Goal: Information Seeking & Learning: Learn about a topic

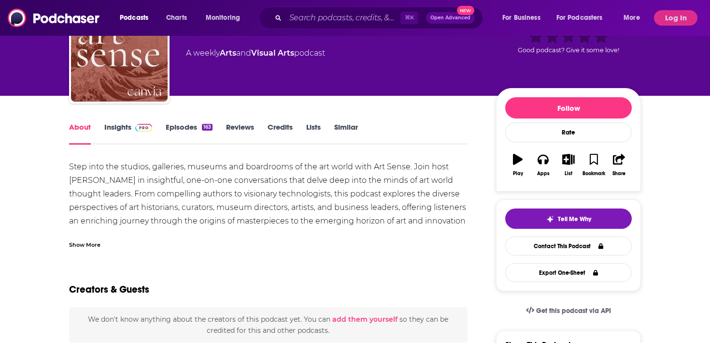
scroll to position [60, 0]
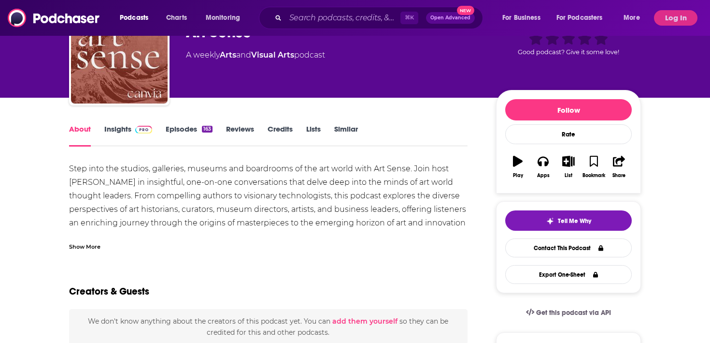
click at [83, 247] on div "Show More" at bounding box center [84, 245] width 31 height 9
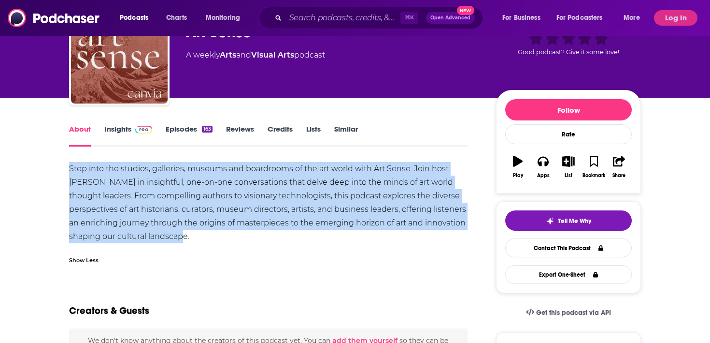
drag, startPoint x: 194, startPoint y: 235, endPoint x: 66, endPoint y: 161, distance: 148.3
copy div "Step into the studios, galleries, museums and boardrooms of the art world with …"
click at [292, 22] on input "Search podcasts, credits, & more..." at bounding box center [343, 17] width 115 height 15
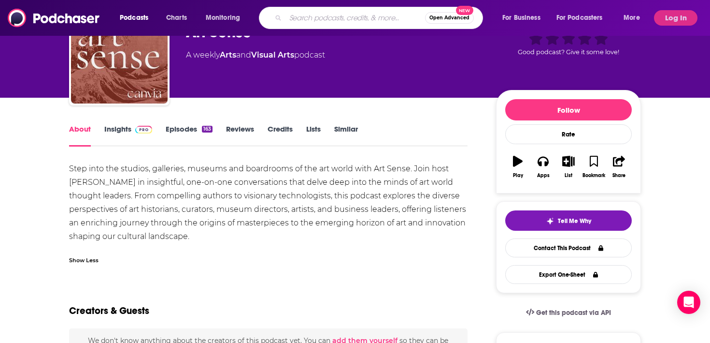
paste input "All About Art Podcast"
type input "All About Art Podcast"
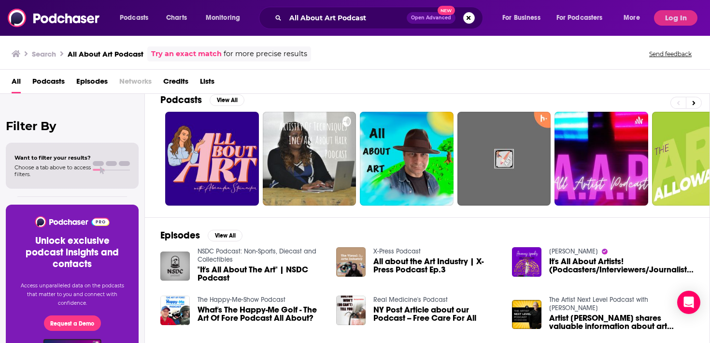
scroll to position [13, 0]
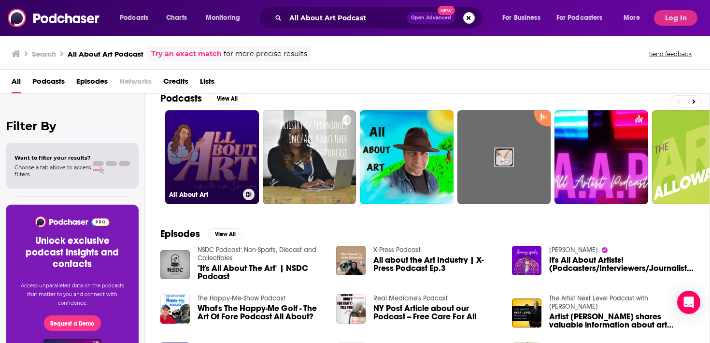
click at [202, 191] on h3 "All About Art" at bounding box center [204, 194] width 70 height 8
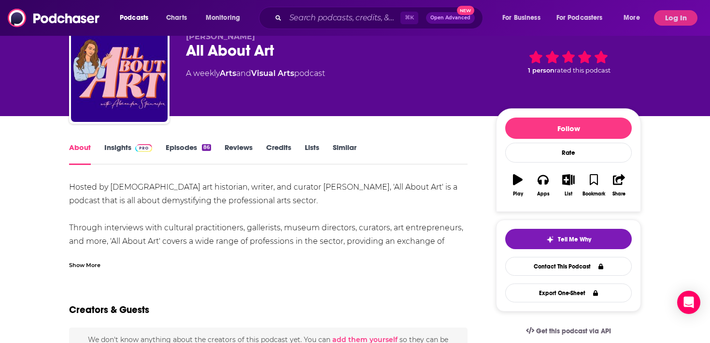
scroll to position [74, 0]
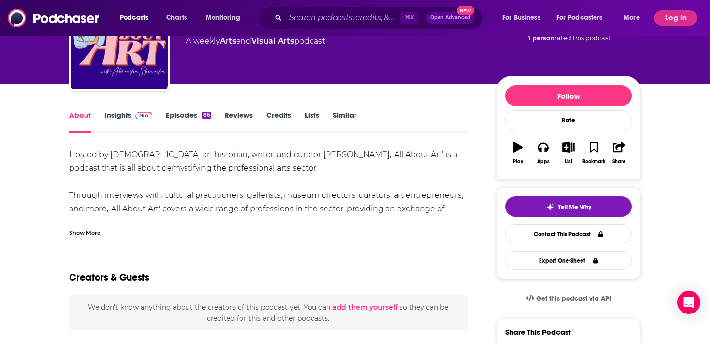
click at [108, 231] on div "Show More" at bounding box center [268, 228] width 399 height 16
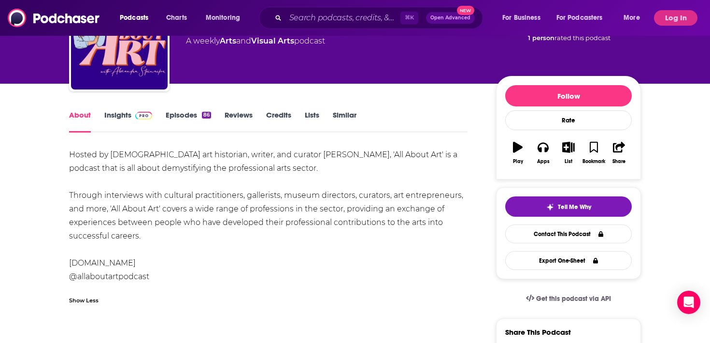
drag, startPoint x: 177, startPoint y: 234, endPoint x: 65, endPoint y: 150, distance: 140.1
copy div "Hosted by [DEMOGRAPHIC_DATA] art historian, writer, and curator [PERSON_NAME], …"
